Goal: Task Accomplishment & Management: Manage account settings

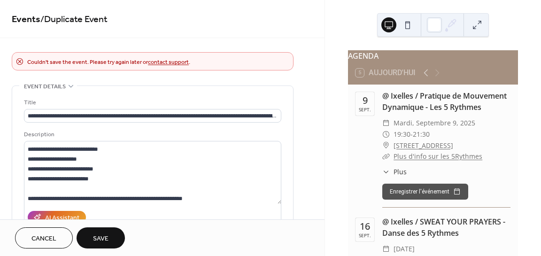
click at [98, 236] on span "Save" at bounding box center [101, 239] width 16 height 10
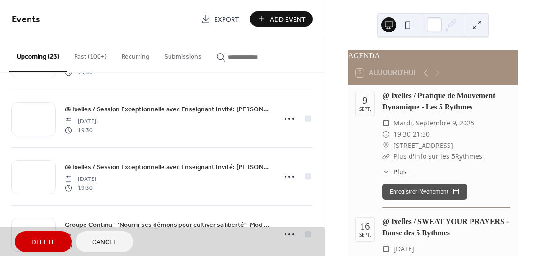
scroll to position [863, 0]
click at [111, 246] on span "Cancel" at bounding box center [104, 243] width 25 height 10
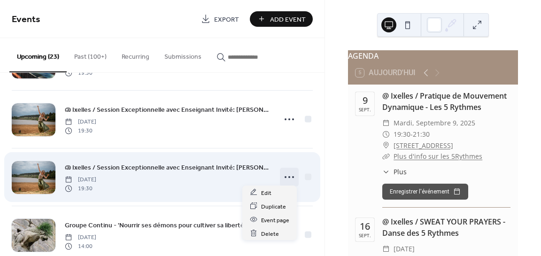
click at [287, 176] on icon at bounding box center [289, 177] width 15 height 15
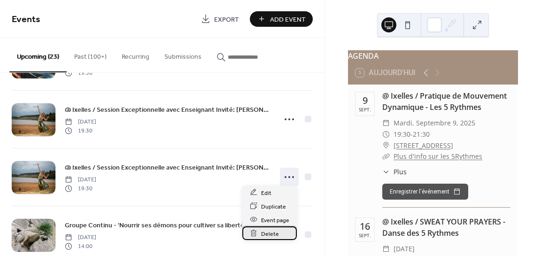
click at [268, 234] on span "Delete" at bounding box center [270, 234] width 18 height 10
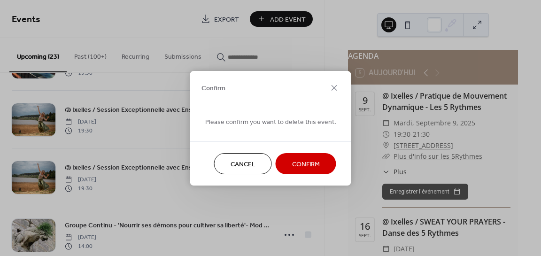
click at [303, 163] on span "Confirm" at bounding box center [306, 164] width 28 height 10
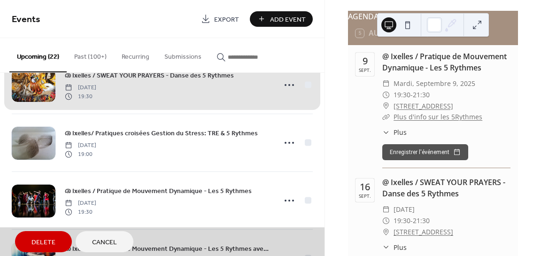
scroll to position [668, 0]
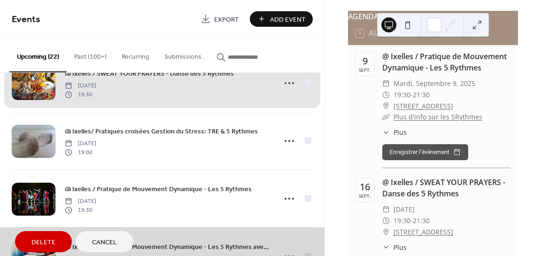
click at [113, 241] on span "Cancel" at bounding box center [104, 243] width 25 height 10
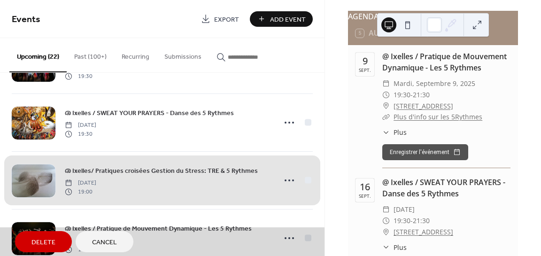
scroll to position [628, 0]
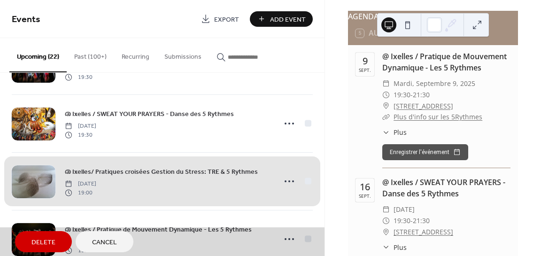
click at [113, 244] on span "Cancel" at bounding box center [104, 243] width 25 height 10
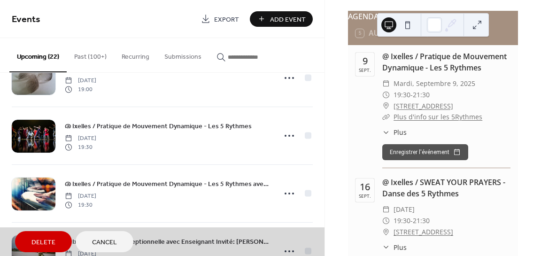
scroll to position [732, 0]
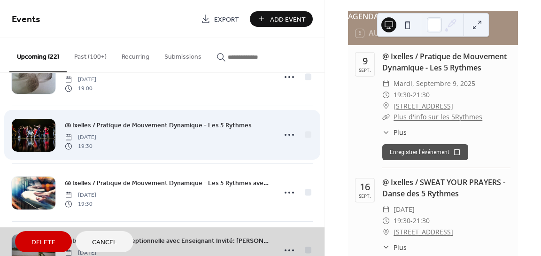
click at [286, 131] on div "@ Ixelles / Pratique de Mouvement Dynamique - Les 5 Rythmes Tuesday, November 1…" at bounding box center [162, 135] width 301 height 58
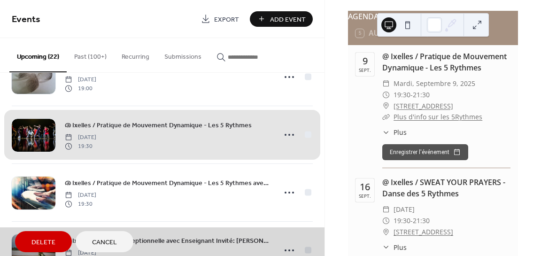
click at [303, 132] on div "@ Ixelles / Pratique de Mouvement Dynamique - Les 5 Rythmes Tuesday, November 1…" at bounding box center [162, 135] width 301 height 58
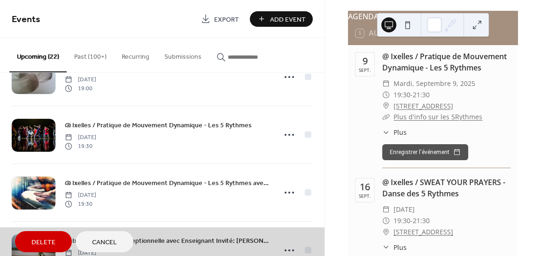
click at [100, 242] on span "Cancel" at bounding box center [104, 243] width 25 height 10
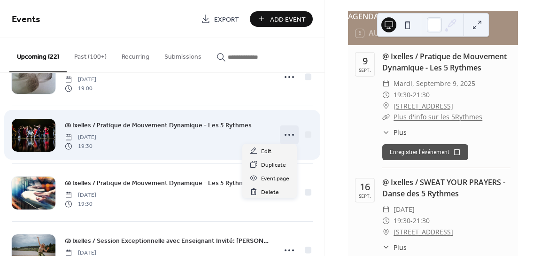
click at [282, 132] on icon at bounding box center [289, 134] width 15 height 15
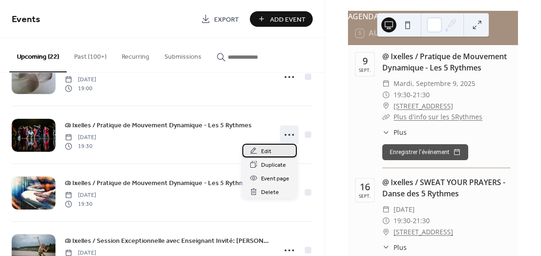
click at [267, 151] on span "Edit" at bounding box center [266, 152] width 10 height 10
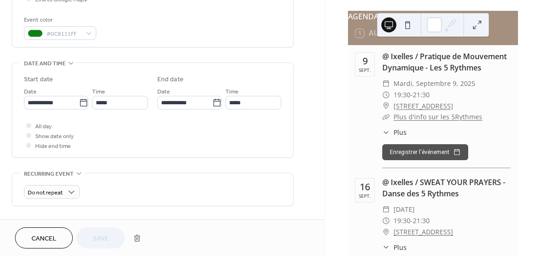
scroll to position [243, 0]
click at [58, 105] on input "**********" at bounding box center [51, 103] width 55 height 14
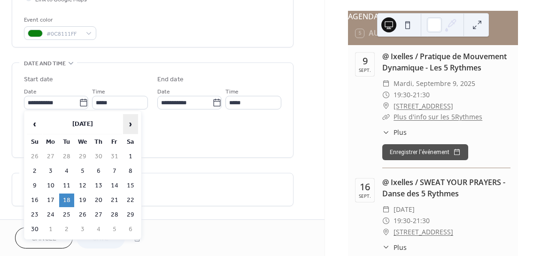
click at [129, 124] on span "›" at bounding box center [131, 124] width 14 height 19
click at [65, 187] on td "13" at bounding box center [66, 186] width 15 height 14
type input "**********"
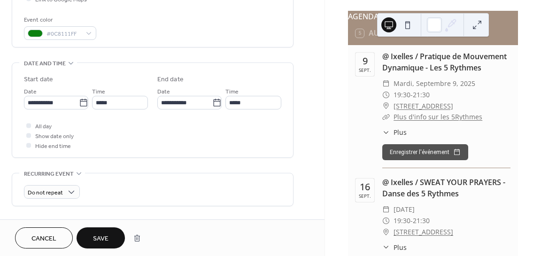
click at [108, 240] on span "Save" at bounding box center [101, 239] width 16 height 10
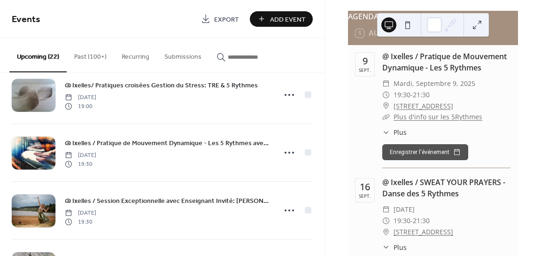
scroll to position [718, 0]
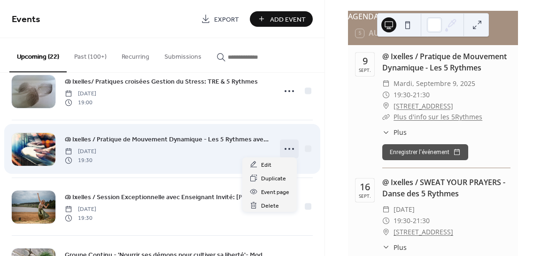
click at [288, 147] on icon at bounding box center [289, 148] width 15 height 15
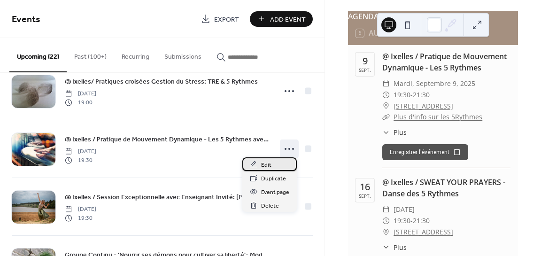
click at [268, 164] on span "Edit" at bounding box center [266, 165] width 10 height 10
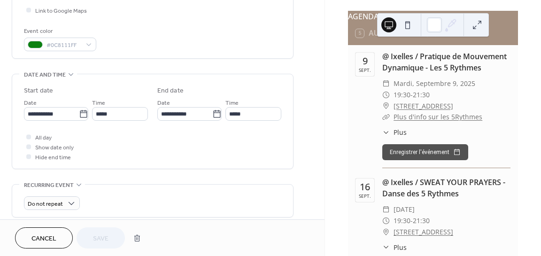
scroll to position [240, 0]
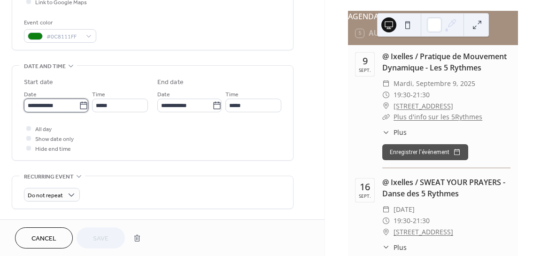
click at [39, 103] on input "**********" at bounding box center [51, 106] width 55 height 14
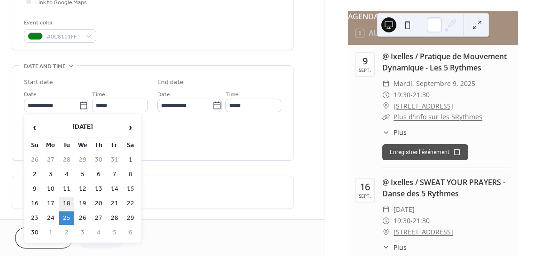
click at [65, 201] on td "18" at bounding box center [66, 204] width 15 height 14
type input "**********"
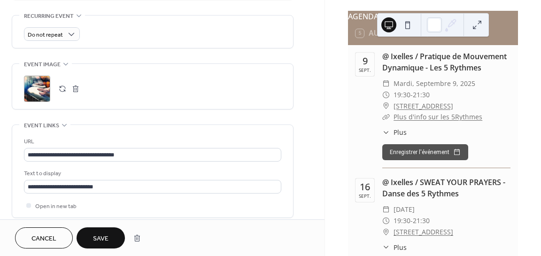
scroll to position [406, 0]
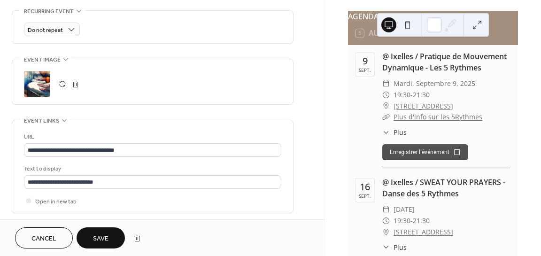
click at [98, 234] on span "Save" at bounding box center [101, 239] width 16 height 10
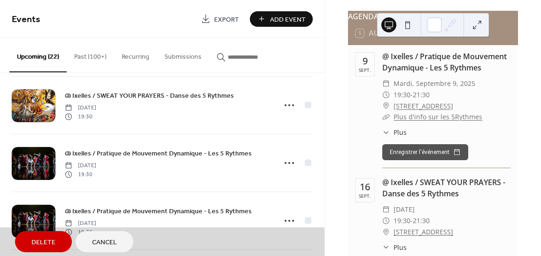
scroll to position [936, 0]
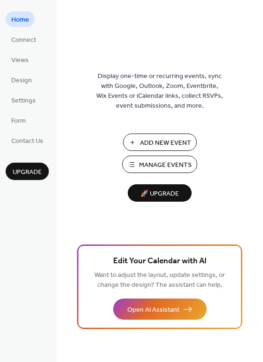
click at [167, 161] on span "Manage Events" at bounding box center [165, 165] width 53 height 10
click at [159, 170] on span "Manage Events" at bounding box center [165, 165] width 53 height 10
click at [170, 160] on span "Manage Events" at bounding box center [165, 165] width 53 height 10
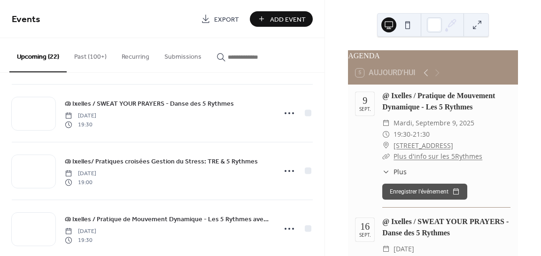
scroll to position [622, 0]
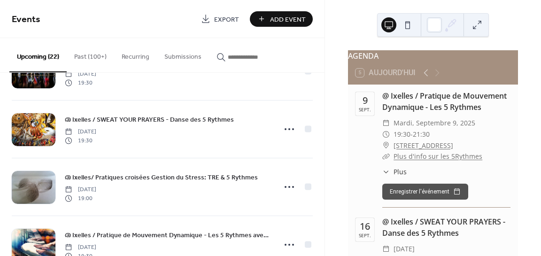
click at [87, 59] on button "Past (100+)" at bounding box center [90, 54] width 47 height 33
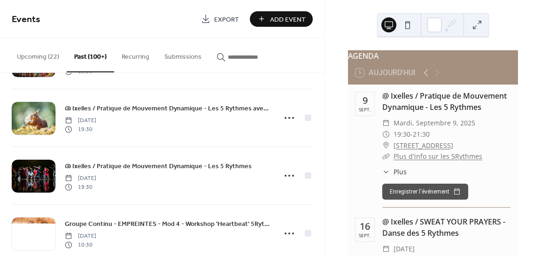
scroll to position [1336, 0]
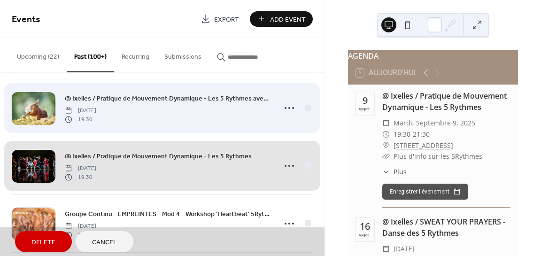
click at [284, 108] on div "@ Ixelles / Pratique de Mouvement Dynamique - Les 5 Rythmes avec LIVE MUSIC Tue…" at bounding box center [162, 108] width 301 height 58
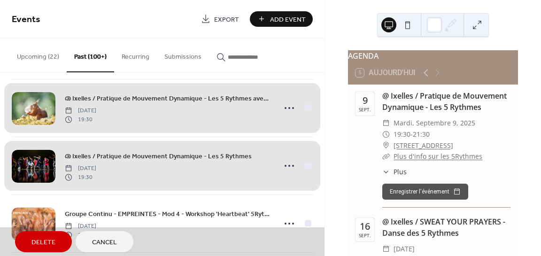
click at [286, 104] on div "@ Ixelles / Pratique de Mouvement Dynamique - Les 5 Rythmes avec LIVE MUSIC Tue…" at bounding box center [162, 108] width 301 height 58
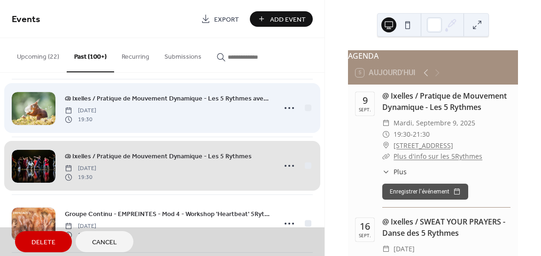
click at [286, 104] on div "@ Ixelles / Pratique de Mouvement Dynamique - Les 5 Rythmes avec LIVE MUSIC Tue…" at bounding box center [162, 108] width 301 height 58
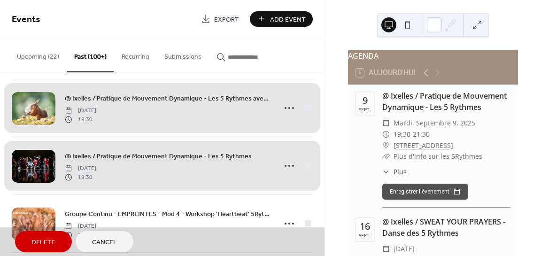
click at [97, 241] on span "Cancel" at bounding box center [104, 243] width 25 height 10
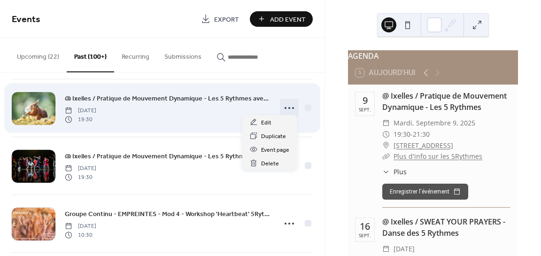
click at [282, 105] on icon at bounding box center [289, 108] width 15 height 15
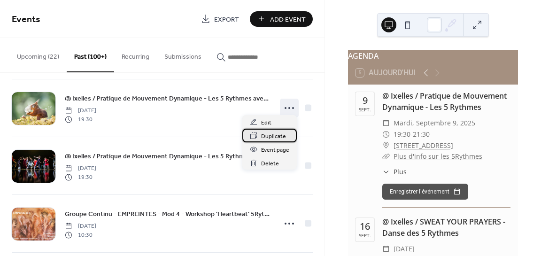
click at [263, 139] on span "Duplicate" at bounding box center [273, 137] width 25 height 10
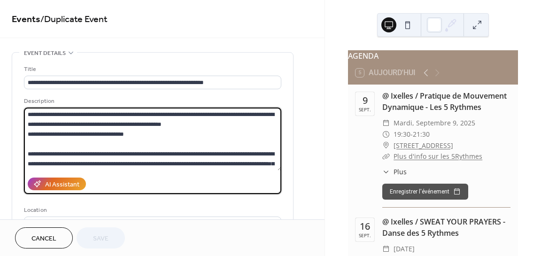
click at [127, 126] on textarea "**********" at bounding box center [153, 139] width 258 height 63
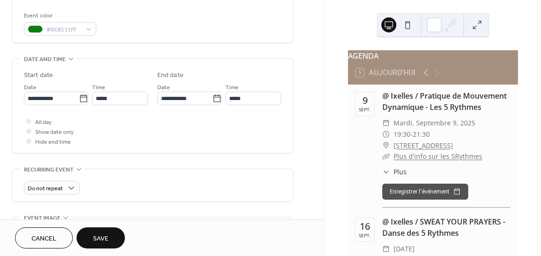
scroll to position [261, 0]
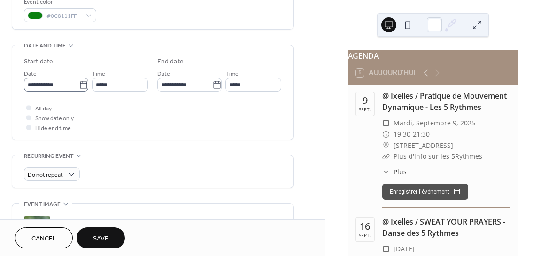
type textarea "**********"
click at [79, 85] on icon at bounding box center [83, 84] width 9 height 9
click at [79, 85] on input "**********" at bounding box center [51, 85] width 55 height 14
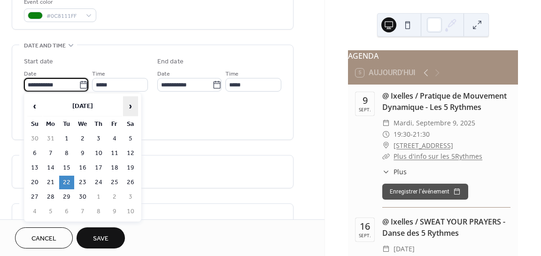
click at [130, 108] on span "›" at bounding box center [131, 106] width 14 height 19
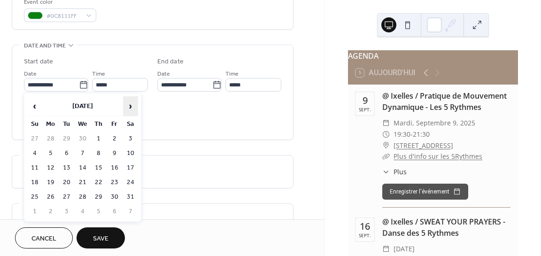
click at [129, 107] on span "›" at bounding box center [131, 106] width 14 height 19
click at [131, 106] on span "›" at bounding box center [131, 106] width 14 height 19
click at [130, 106] on span "›" at bounding box center [131, 106] width 14 height 19
click at [128, 107] on span "›" at bounding box center [131, 106] width 14 height 19
click at [129, 107] on span "›" at bounding box center [131, 106] width 14 height 19
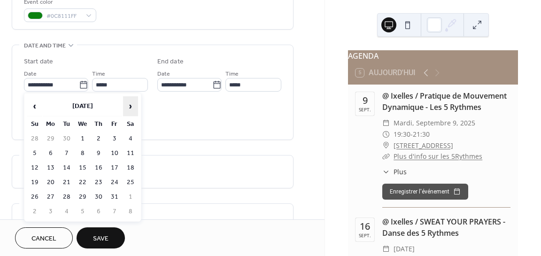
click at [124, 111] on span "›" at bounding box center [131, 106] width 14 height 19
click at [125, 111] on span "›" at bounding box center [131, 106] width 14 height 19
click at [67, 164] on td "16" at bounding box center [66, 168] width 15 height 14
type input "**********"
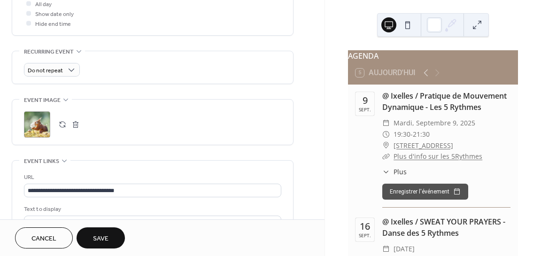
scroll to position [369, 0]
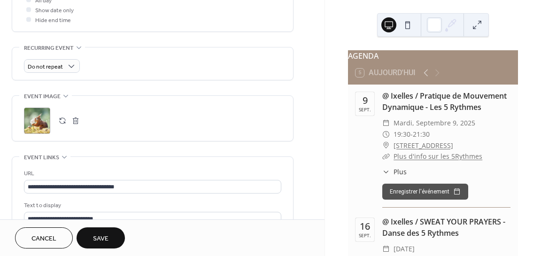
click at [62, 122] on button "button" at bounding box center [62, 120] width 13 height 13
click at [116, 235] on button "Save" at bounding box center [101, 237] width 48 height 21
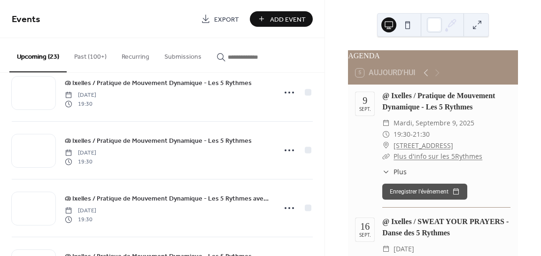
scroll to position [996, 0]
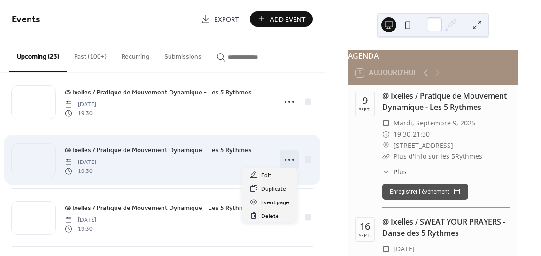
click at [283, 157] on icon at bounding box center [289, 159] width 15 height 15
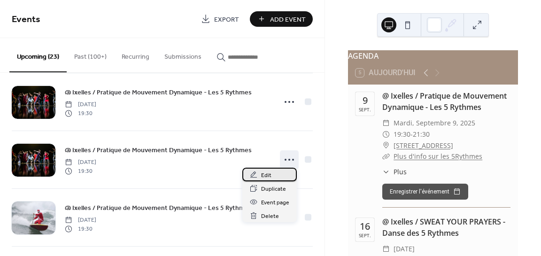
click at [265, 177] on span "Edit" at bounding box center [266, 176] width 10 height 10
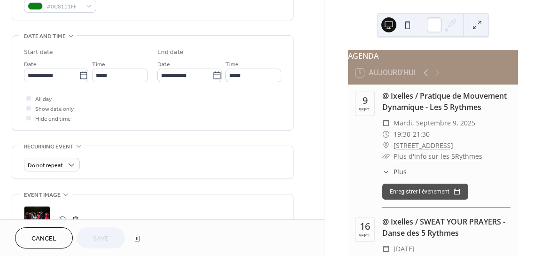
scroll to position [293, 0]
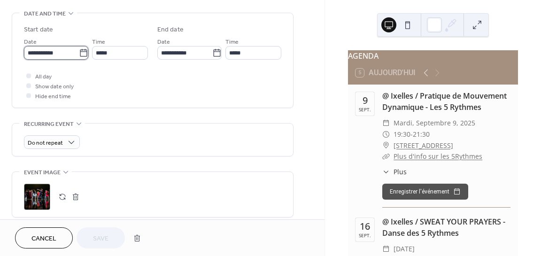
click at [52, 54] on input "**********" at bounding box center [51, 53] width 55 height 14
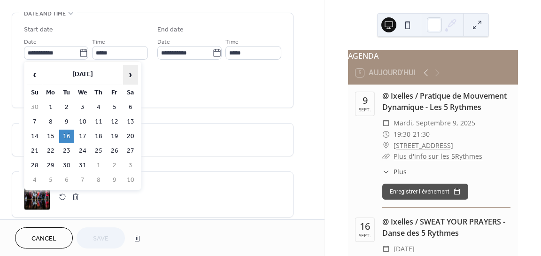
click at [131, 75] on span "›" at bounding box center [131, 74] width 14 height 19
click at [68, 164] on td "27" at bounding box center [66, 166] width 15 height 14
type input "**********"
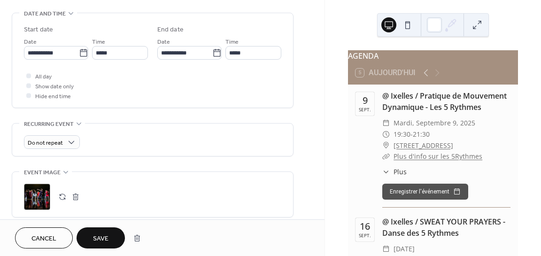
click at [101, 236] on span "Save" at bounding box center [101, 239] width 16 height 10
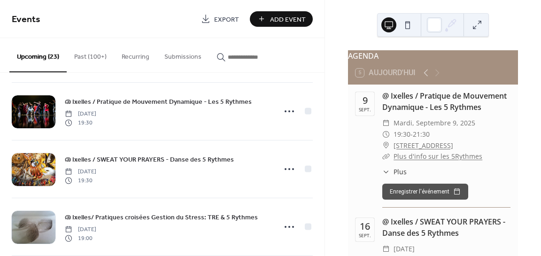
scroll to position [594, 0]
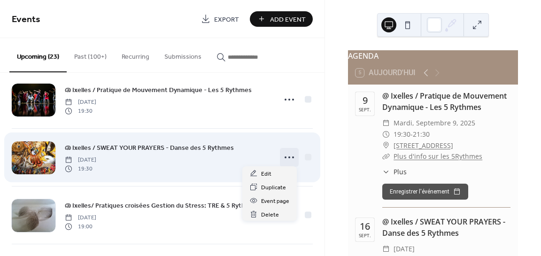
click at [287, 154] on icon at bounding box center [289, 157] width 15 height 15
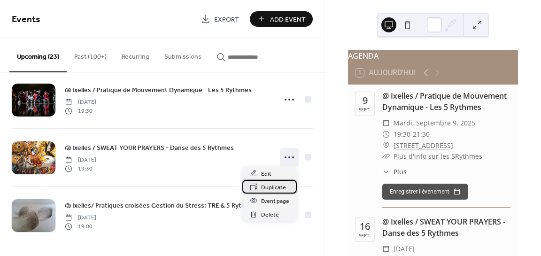
click at [275, 184] on span "Duplicate" at bounding box center [273, 188] width 25 height 10
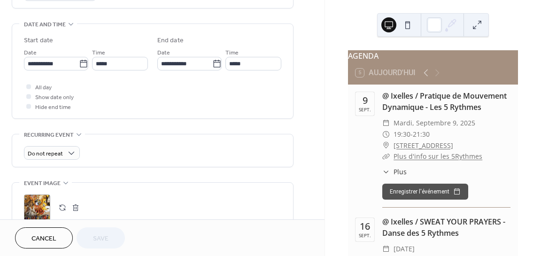
scroll to position [280, 0]
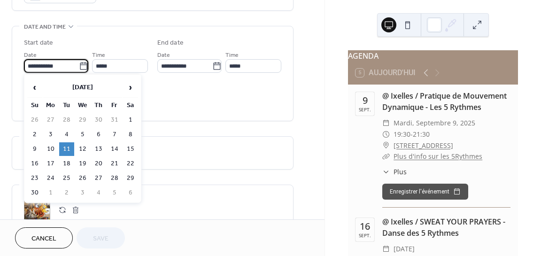
click at [45, 65] on input "**********" at bounding box center [51, 66] width 55 height 14
click at [128, 90] on span "›" at bounding box center [131, 87] width 14 height 19
click at [132, 87] on span "›" at bounding box center [131, 87] width 14 height 19
click at [66, 163] on td "20" at bounding box center [66, 164] width 15 height 14
type input "**********"
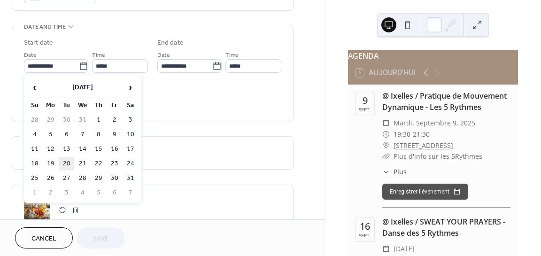
type input "**********"
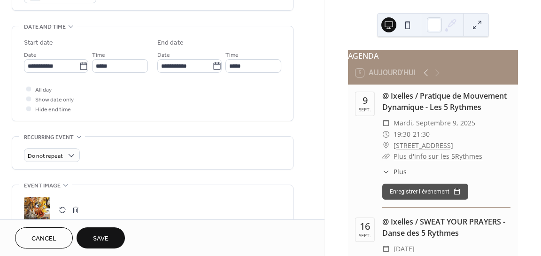
click at [94, 241] on span "Save" at bounding box center [101, 239] width 16 height 10
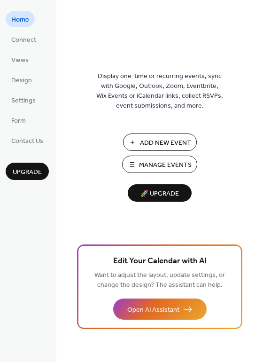
click at [171, 163] on span "Manage Events" at bounding box center [165, 165] width 53 height 10
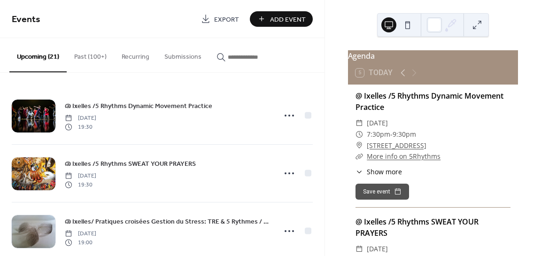
click at [90, 54] on button "Past (100+)" at bounding box center [90, 54] width 47 height 33
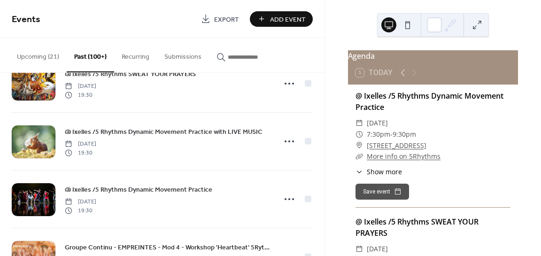
scroll to position [1348, 0]
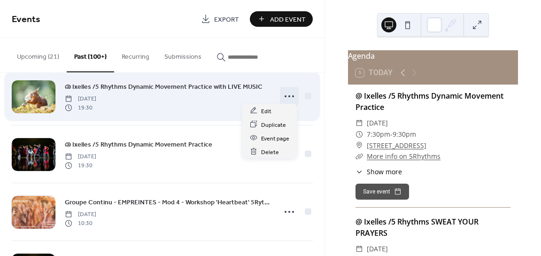
click at [286, 93] on icon at bounding box center [289, 96] width 15 height 15
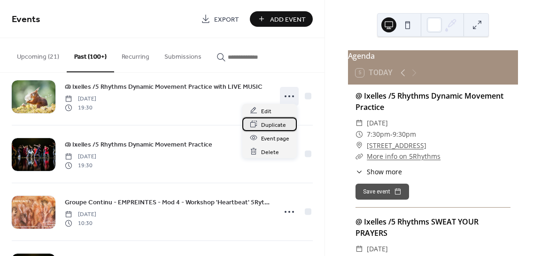
click at [272, 125] on span "Duplicate" at bounding box center [273, 125] width 25 height 10
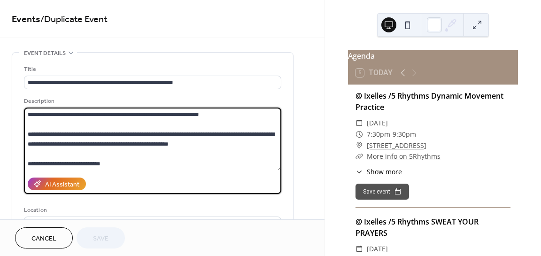
click at [190, 137] on textarea "**********" at bounding box center [153, 139] width 258 height 63
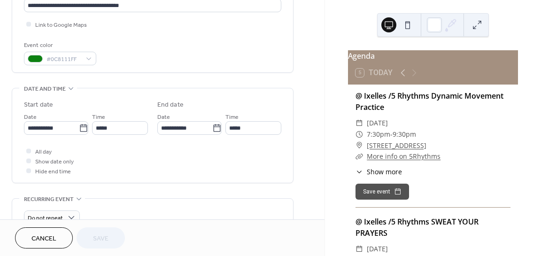
scroll to position [248, 0]
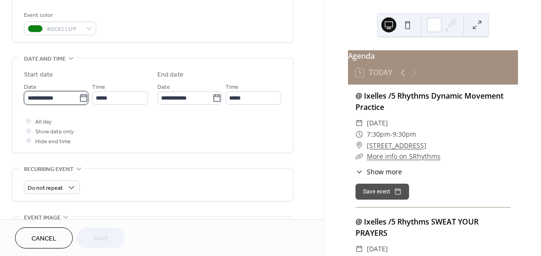
click at [56, 99] on input "**********" at bounding box center [51, 98] width 55 height 14
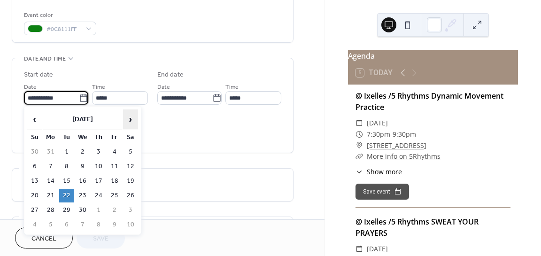
click at [129, 116] on span "›" at bounding box center [131, 119] width 14 height 19
click at [131, 119] on span "›" at bounding box center [131, 119] width 14 height 19
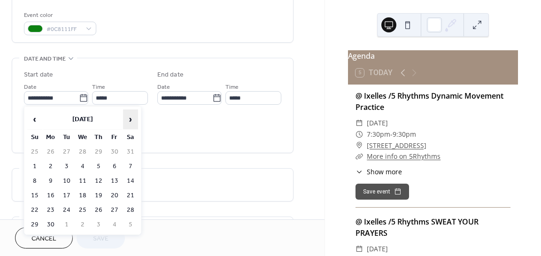
click at [130, 122] on span "›" at bounding box center [131, 119] width 14 height 19
click at [128, 122] on span "›" at bounding box center [131, 119] width 14 height 19
click at [124, 120] on span "›" at bounding box center [131, 119] width 14 height 19
click at [128, 124] on span "›" at bounding box center [131, 119] width 14 height 19
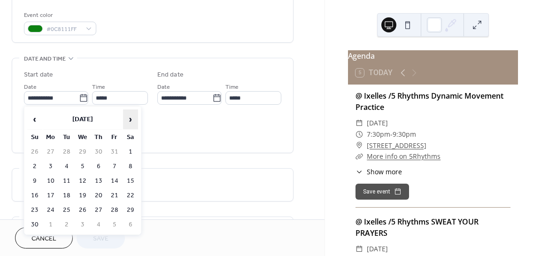
click at [133, 119] on span "›" at bounding box center [131, 119] width 14 height 19
click at [71, 183] on td "16" at bounding box center [66, 181] width 15 height 14
type input "**********"
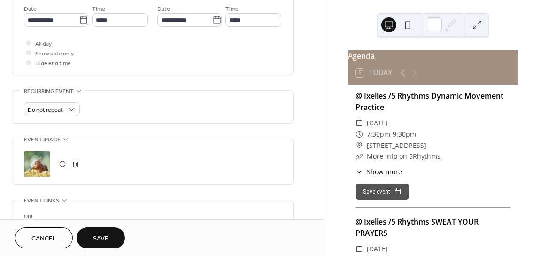
scroll to position [361, 0]
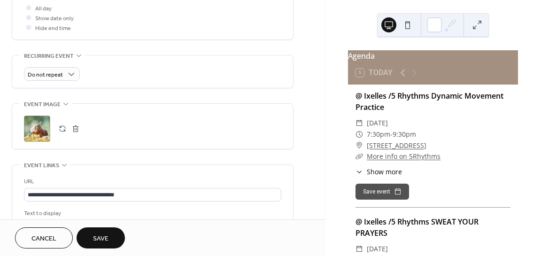
click at [67, 132] on button "button" at bounding box center [62, 128] width 13 height 13
click at [100, 240] on span "Save" at bounding box center [101, 239] width 16 height 10
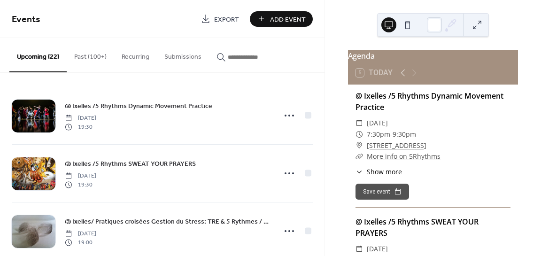
click at [88, 56] on button "Past (100+)" at bounding box center [90, 54] width 47 height 33
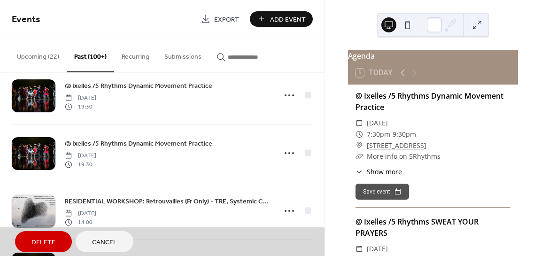
scroll to position [3487, 0]
click at [101, 242] on span "Cancel" at bounding box center [104, 243] width 25 height 10
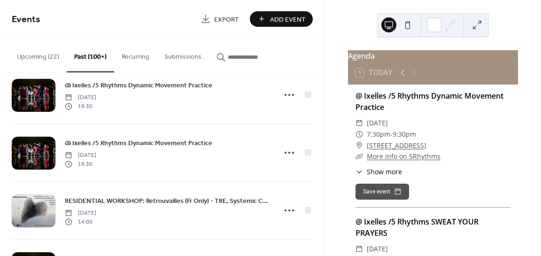
scroll to position [3457, 0]
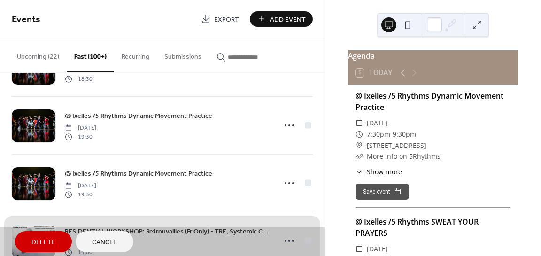
click at [103, 241] on span "Cancel" at bounding box center [104, 243] width 25 height 10
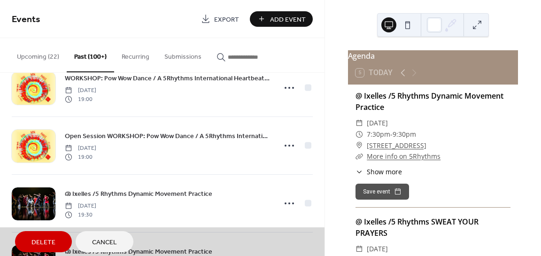
scroll to position [3252, 0]
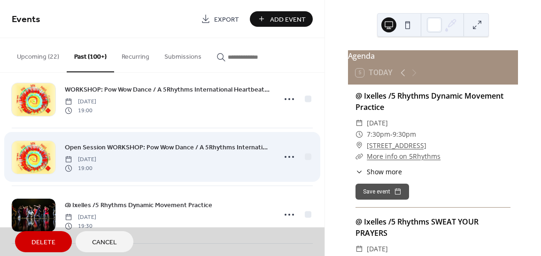
click at [256, 139] on div "Open Session WORKSHOP: Pow Wow Dance / A 5Rhythms International Heartbeat Works…" at bounding box center [162, 157] width 301 height 58
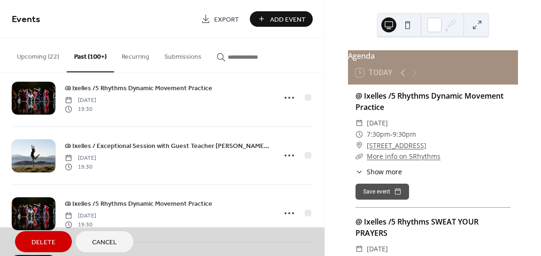
scroll to position [0, 0]
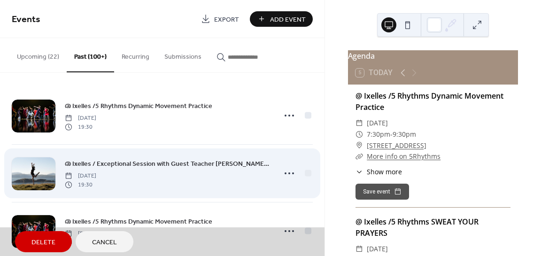
click at [269, 169] on div "@ Ixelles / Exceptional Session with Guest Teacher [PERSON_NAME] / 5 Rhythms Dy…" at bounding box center [162, 173] width 301 height 58
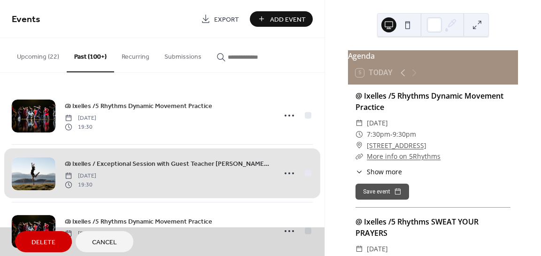
click at [278, 156] on div "@ Ixelles / Exceptional Session with Guest Teacher [PERSON_NAME] / 5 Rhythms Dy…" at bounding box center [162, 173] width 301 height 58
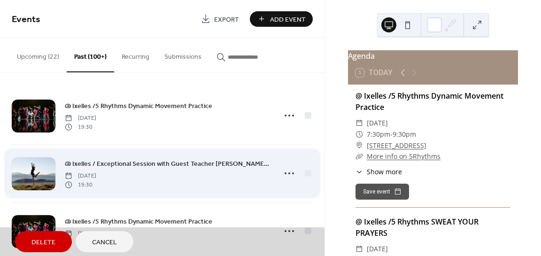
click at [284, 169] on div "@ Ixelles / Exceptional Session with Guest Teacher [PERSON_NAME] / 5 Rhythms Dy…" at bounding box center [162, 173] width 301 height 58
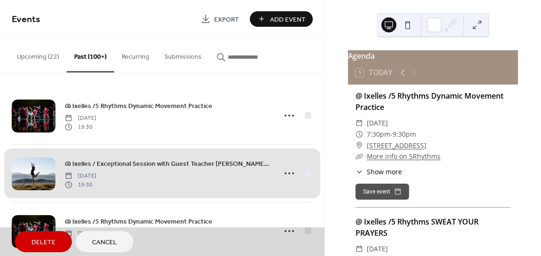
click at [93, 239] on span "Cancel" at bounding box center [104, 243] width 25 height 10
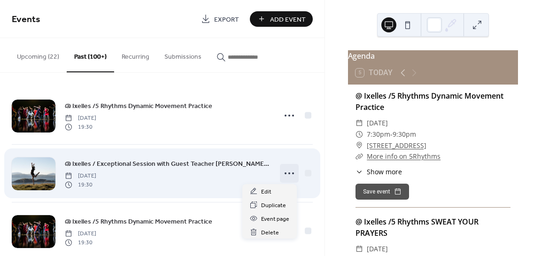
click at [286, 174] on icon at bounding box center [289, 173] width 15 height 15
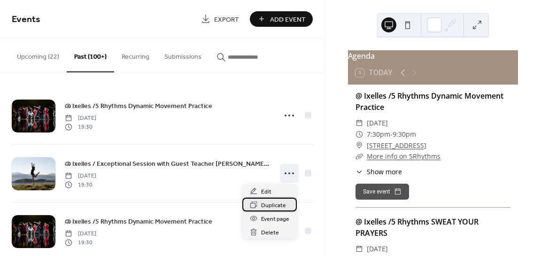
click at [272, 203] on span "Duplicate" at bounding box center [273, 206] width 25 height 10
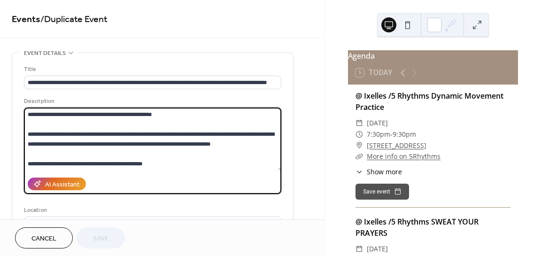
drag, startPoint x: 28, startPoint y: 132, endPoint x: 168, endPoint y: 163, distance: 143.9
click at [168, 163] on textarea "**********" at bounding box center [153, 139] width 258 height 63
paste textarea "**********"
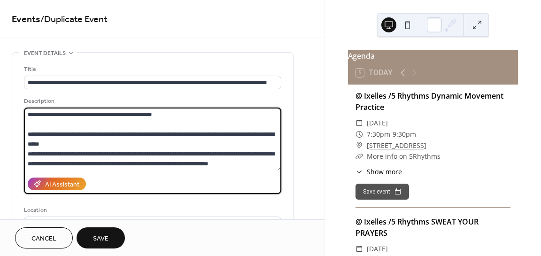
click at [186, 118] on textarea at bounding box center [153, 139] width 258 height 63
drag, startPoint x: 115, startPoint y: 133, endPoint x: 72, endPoint y: 130, distance: 42.4
click at [72, 130] on textarea at bounding box center [153, 139] width 258 height 63
click at [159, 115] on textarea at bounding box center [153, 139] width 258 height 63
paste textarea "**********"
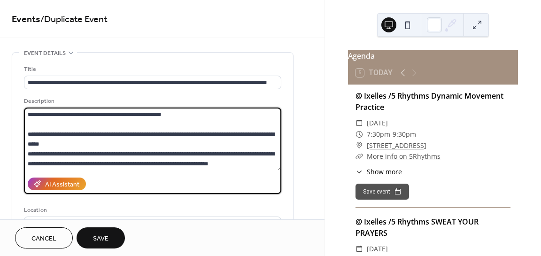
click at [73, 135] on textarea at bounding box center [153, 139] width 258 height 63
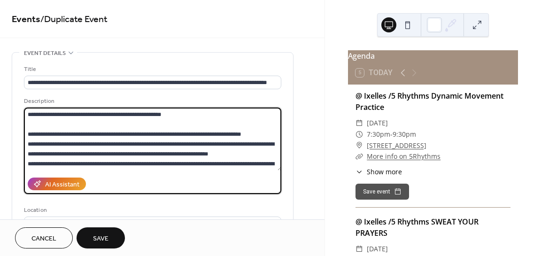
drag, startPoint x: 254, startPoint y: 132, endPoint x: 12, endPoint y: 133, distance: 242.4
click at [12, 133] on div "**********" at bounding box center [152, 172] width 281 height 238
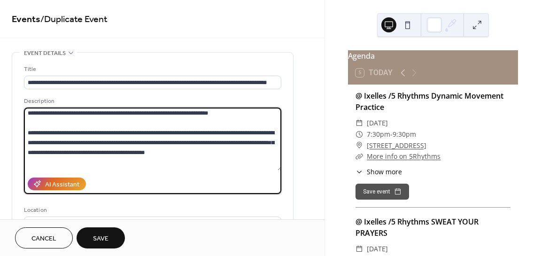
scroll to position [1, 0]
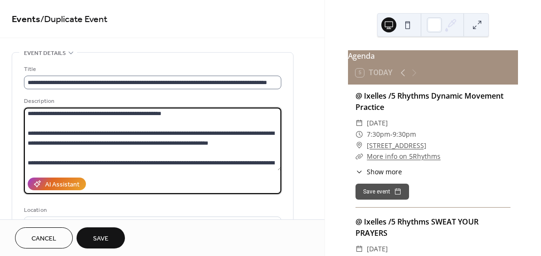
type textarea "**********"
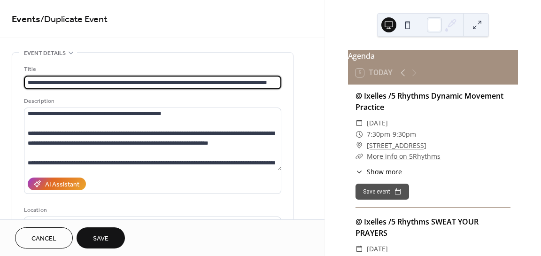
drag, startPoint x: 166, startPoint y: 79, endPoint x: 186, endPoint y: 78, distance: 20.2
click at [186, 78] on input "**********" at bounding box center [153, 83] width 258 height 14
paste input "**********"
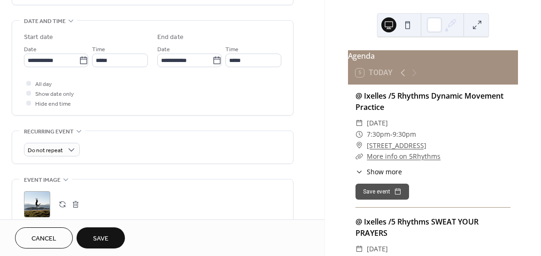
scroll to position [286, 0]
type input "**********"
click at [42, 61] on input "**********" at bounding box center [51, 61] width 55 height 14
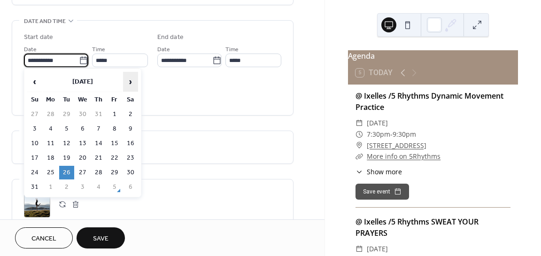
click at [130, 83] on span "›" at bounding box center [131, 81] width 14 height 19
click at [128, 85] on span "›" at bounding box center [131, 81] width 14 height 19
click at [131, 82] on span "›" at bounding box center [131, 81] width 14 height 19
click at [63, 176] on td "25" at bounding box center [66, 173] width 15 height 14
type input "**********"
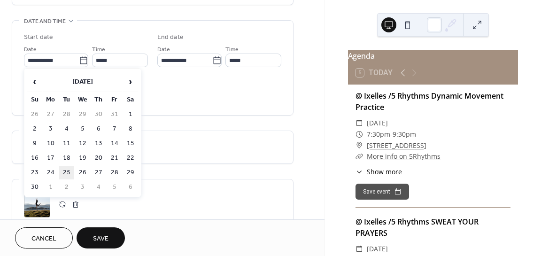
type input "**********"
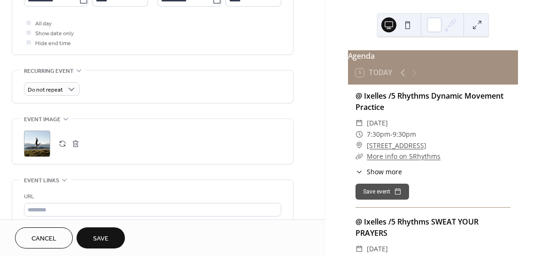
scroll to position [349, 0]
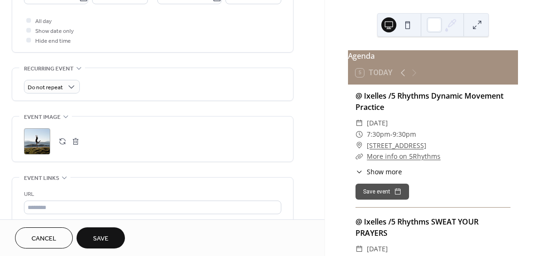
click at [59, 144] on button "button" at bounding box center [62, 141] width 13 height 13
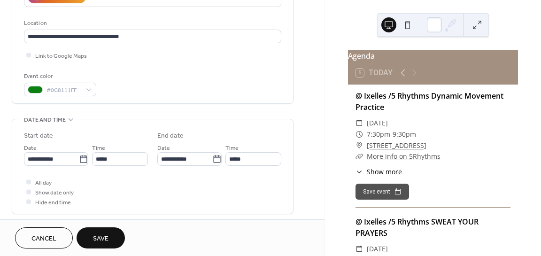
scroll to position [187, 0]
click at [105, 241] on span "Save" at bounding box center [101, 239] width 16 height 10
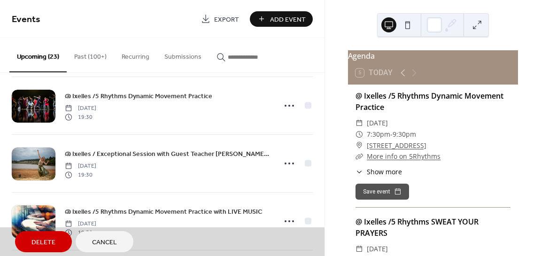
scroll to position [791, 0]
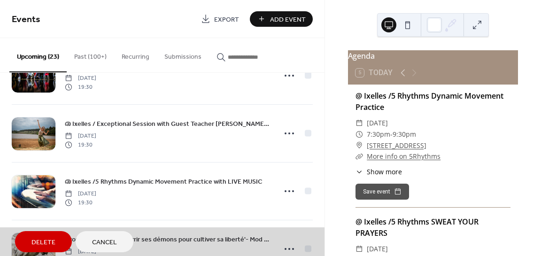
click at [281, 189] on div "@ Ixelles /5 Rhythms Dynamic Movement Practice with LIVE MUSIC [DATE] 19:30" at bounding box center [162, 191] width 301 height 58
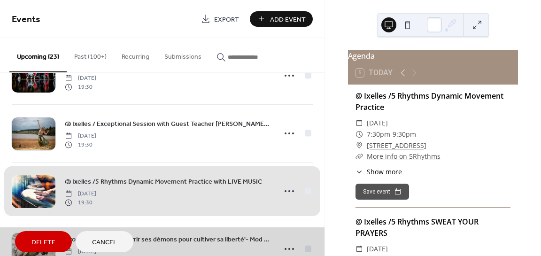
click at [105, 247] on span "Cancel" at bounding box center [104, 243] width 25 height 10
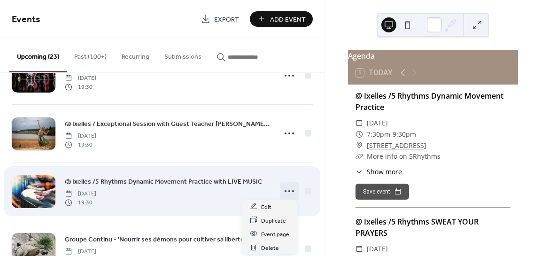
click at [289, 188] on icon at bounding box center [289, 191] width 15 height 15
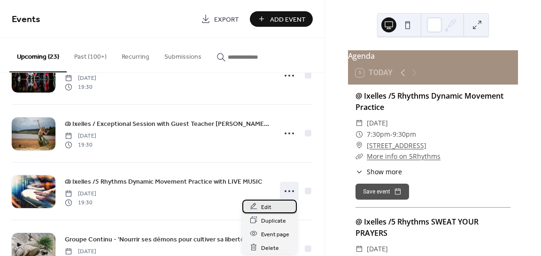
click at [266, 209] on span "Edit" at bounding box center [266, 207] width 10 height 10
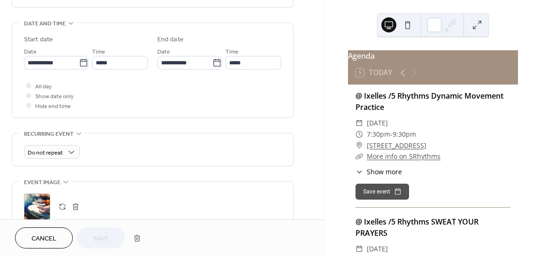
scroll to position [268, 0]
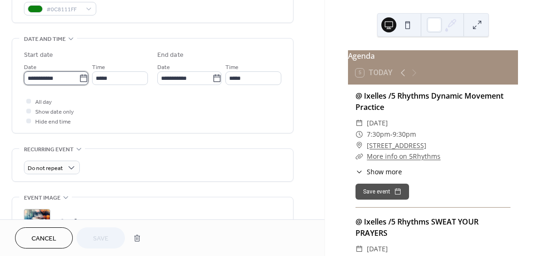
click at [58, 74] on input "**********" at bounding box center [51, 78] width 55 height 14
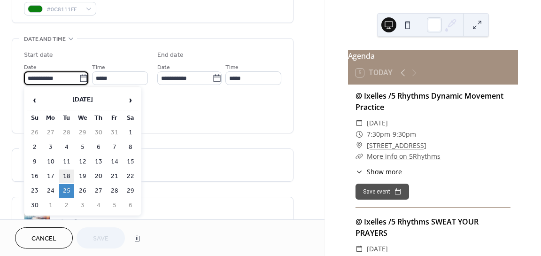
click at [69, 172] on td "18" at bounding box center [66, 177] width 15 height 14
type input "**********"
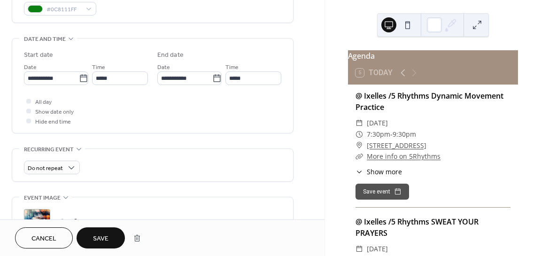
click at [106, 240] on span "Save" at bounding box center [101, 239] width 16 height 10
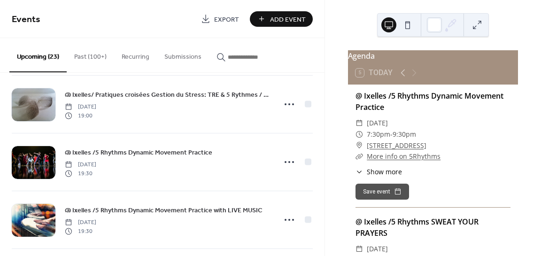
scroll to position [714, 0]
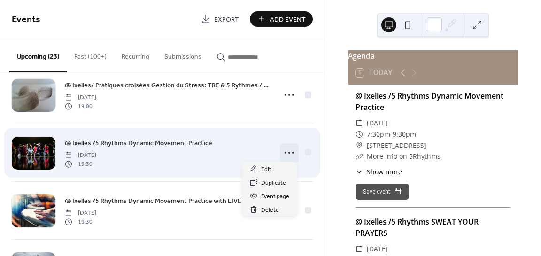
click at [282, 152] on icon at bounding box center [289, 152] width 15 height 15
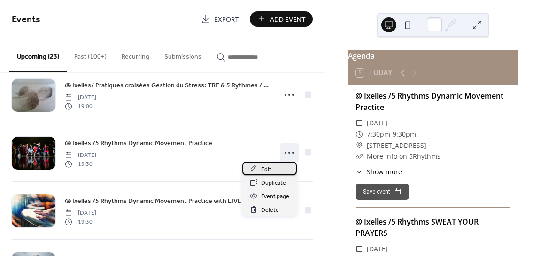
click at [267, 165] on span "Edit" at bounding box center [266, 169] width 10 height 10
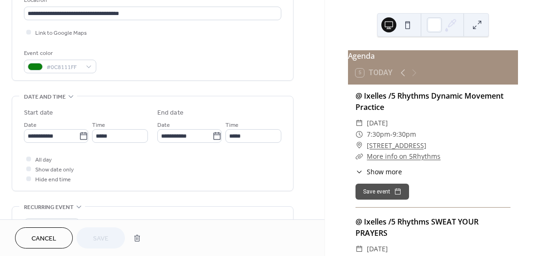
scroll to position [219, 0]
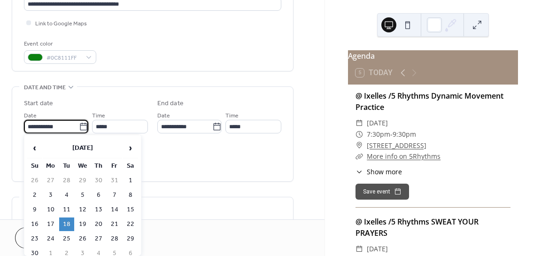
click at [55, 126] on input "**********" at bounding box center [51, 127] width 55 height 14
click at [131, 147] on span "›" at bounding box center [131, 148] width 14 height 19
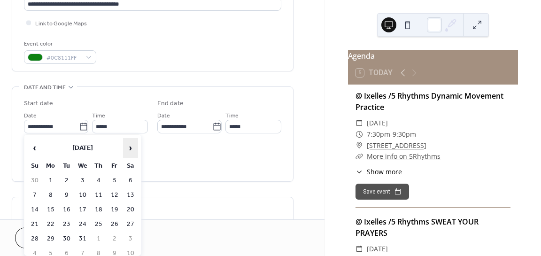
click at [131, 147] on span "›" at bounding box center [131, 148] width 14 height 19
click at [66, 208] on td "13" at bounding box center [66, 210] width 15 height 14
type input "**********"
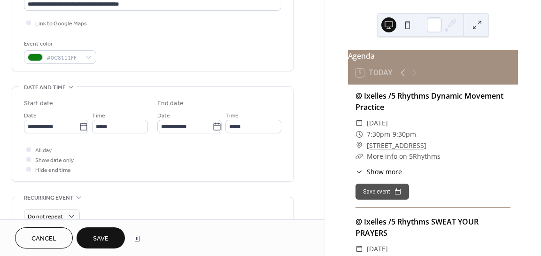
click at [94, 238] on span "Save" at bounding box center [101, 239] width 16 height 10
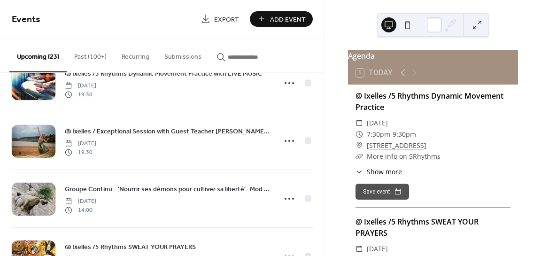
scroll to position [788, 0]
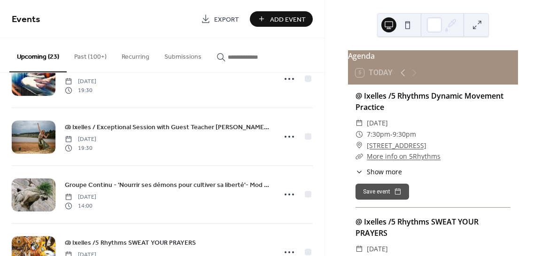
drag, startPoint x: 316, startPoint y: 194, endPoint x: 316, endPoint y: 201, distance: 7.1
click at [316, 201] on div "@ Ixelles /5 Rhythms Dynamic Movement Practice [DATE] 19:30 @ Ixelles /5 Rhythm…" at bounding box center [162, 164] width 325 height 183
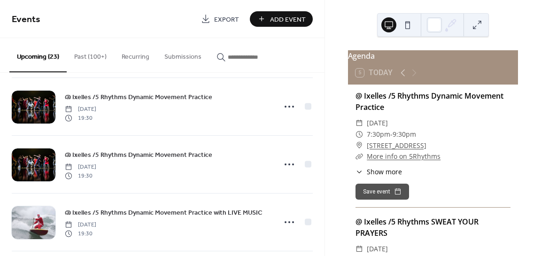
scroll to position [1000, 0]
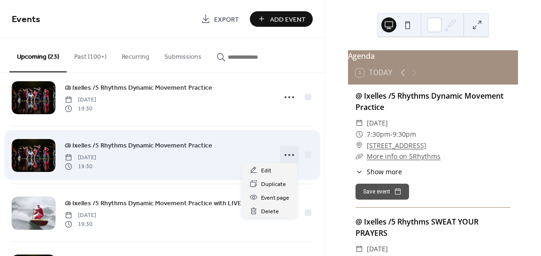
click at [291, 147] on icon at bounding box center [289, 154] width 15 height 15
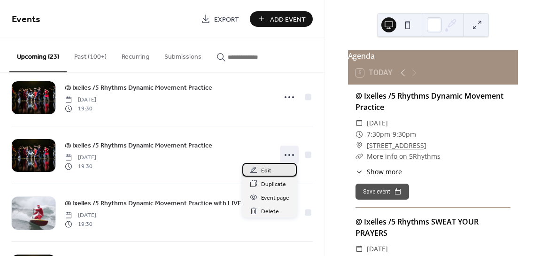
click at [266, 167] on span "Edit" at bounding box center [266, 171] width 10 height 10
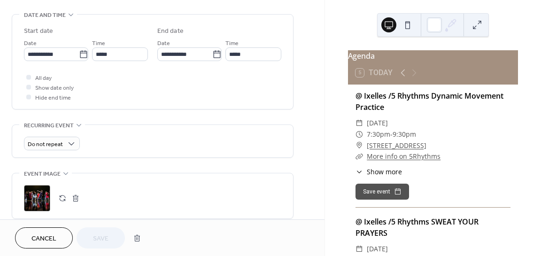
scroll to position [308, 0]
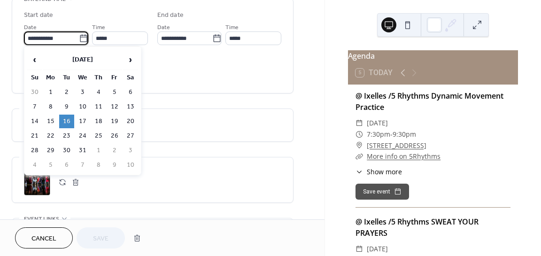
click at [49, 33] on input "**********" at bounding box center [51, 38] width 55 height 14
click at [132, 57] on span "›" at bounding box center [131, 59] width 14 height 19
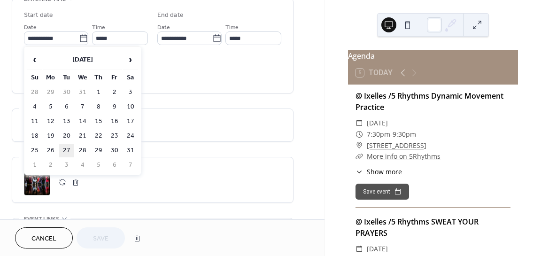
click at [65, 147] on td "27" at bounding box center [66, 151] width 15 height 14
type input "**********"
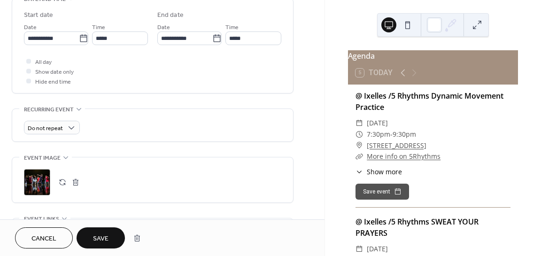
click at [104, 234] on span "Save" at bounding box center [101, 239] width 16 height 10
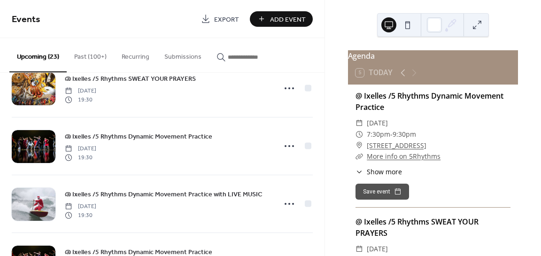
scroll to position [922, 0]
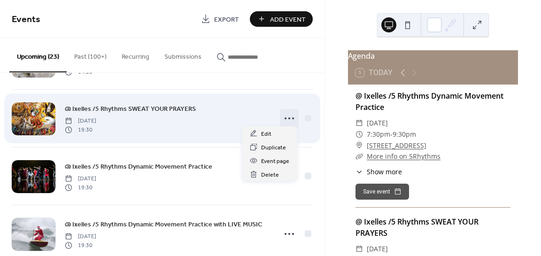
click at [285, 114] on icon at bounding box center [289, 118] width 15 height 15
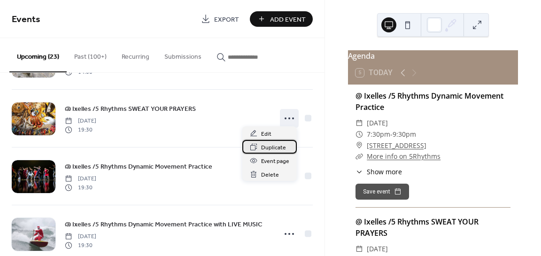
click at [271, 150] on span "Duplicate" at bounding box center [273, 148] width 25 height 10
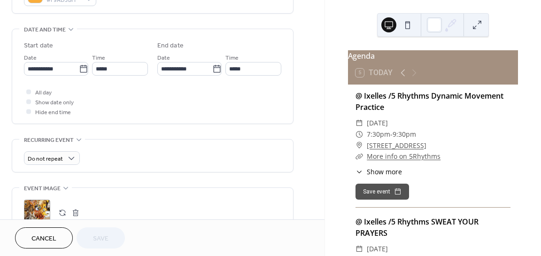
scroll to position [274, 0]
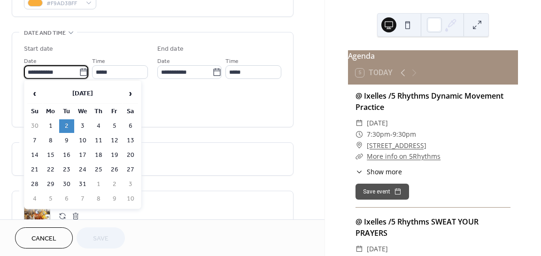
click at [65, 70] on input "**********" at bounding box center [51, 72] width 55 height 14
click at [130, 96] on span "›" at bounding box center [131, 93] width 14 height 19
click at [66, 170] on td "20" at bounding box center [66, 170] width 15 height 14
type input "**********"
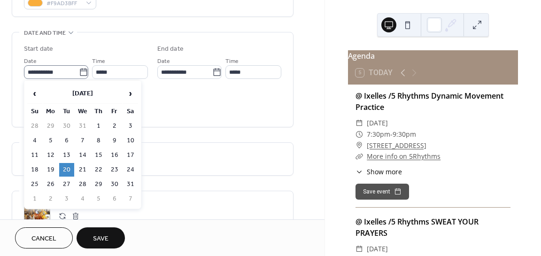
click at [79, 71] on icon at bounding box center [83, 72] width 9 height 9
click at [78, 71] on input "**********" at bounding box center [51, 72] width 55 height 14
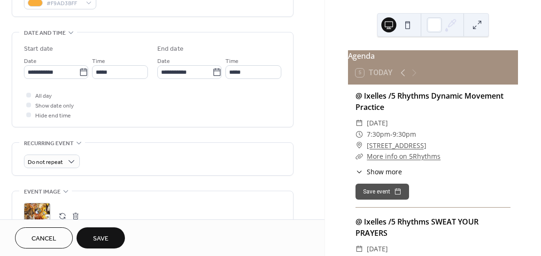
click at [98, 240] on span "Save" at bounding box center [101, 239] width 16 height 10
